Goal: Find specific page/section: Find specific page/section

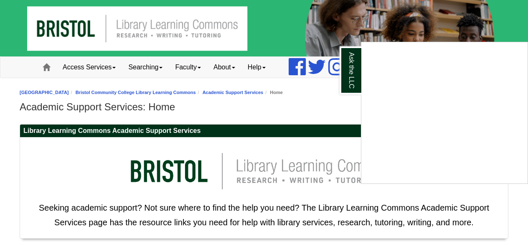
click at [333, 88] on div "Ask the LLC" at bounding box center [264, 121] width 528 height 242
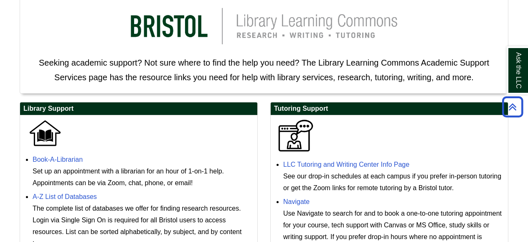
scroll to position [151, 0]
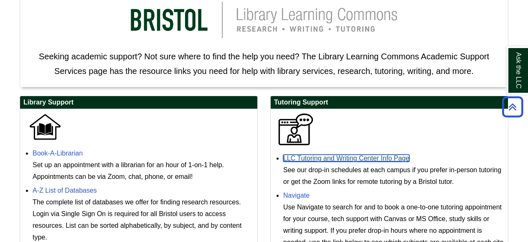
click at [325, 158] on link "LLC Tutoring and Writing Center Info Page" at bounding box center [346, 158] width 126 height 7
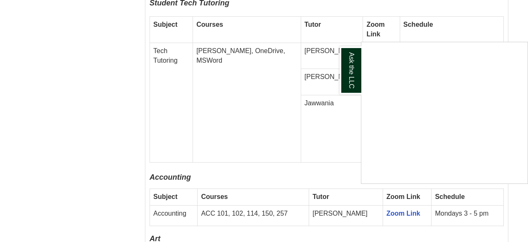
scroll to position [541, 0]
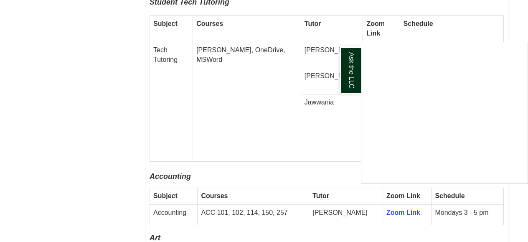
click at [296, 125] on div "Ask the LLC" at bounding box center [264, 121] width 528 height 242
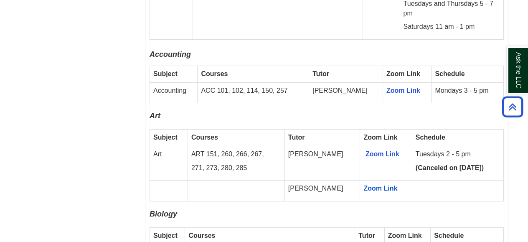
scroll to position [662, 0]
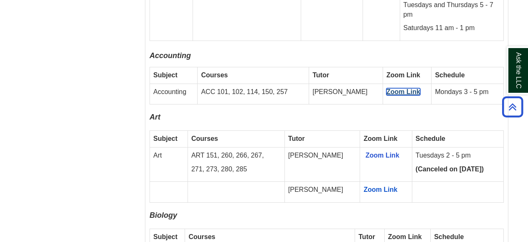
click at [396, 88] on link "Zoom Link" at bounding box center [404, 91] width 34 height 7
